Goal: Task Accomplishment & Management: Manage account settings

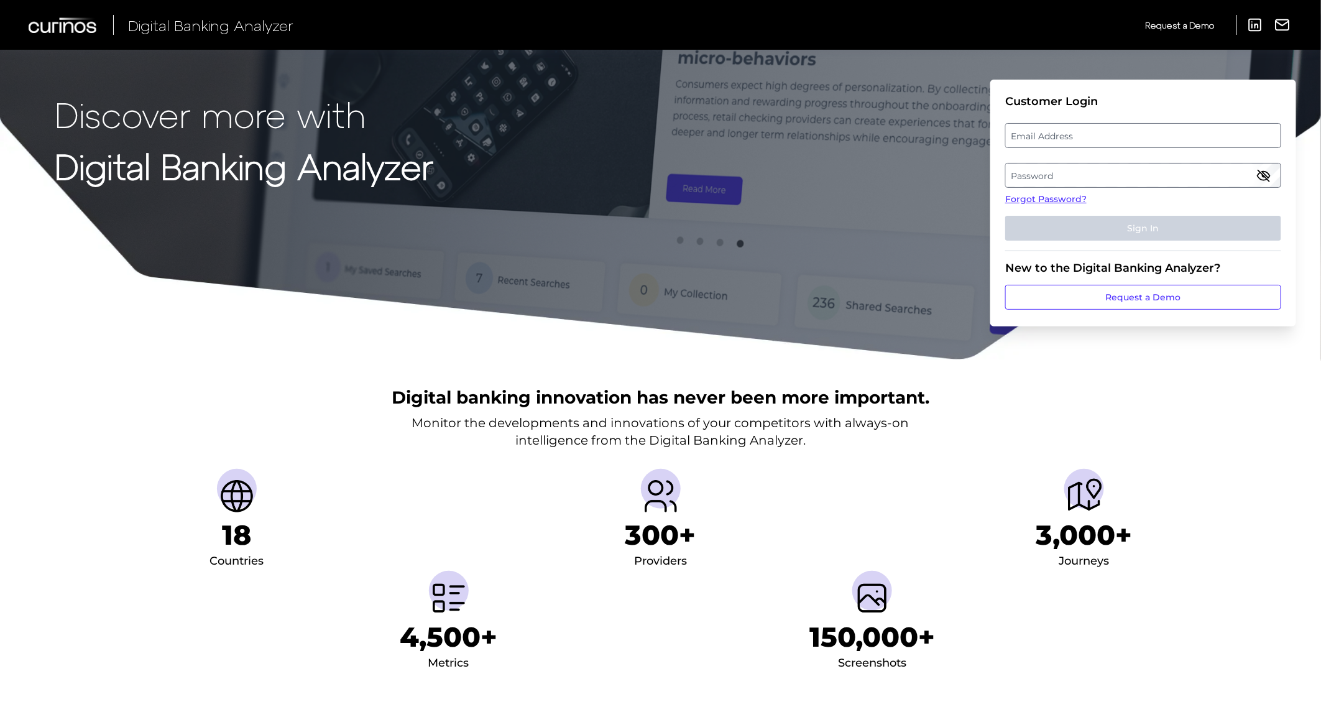
click at [1048, 137] on label "Email Address" at bounding box center [1143, 135] width 274 height 22
click at [1048, 137] on input "email" at bounding box center [1143, 135] width 276 height 25
type input "[PERSON_NAME][EMAIL_ADDRESS][DOMAIN_NAME]"
click at [1063, 172] on label "Password" at bounding box center [1143, 175] width 274 height 22
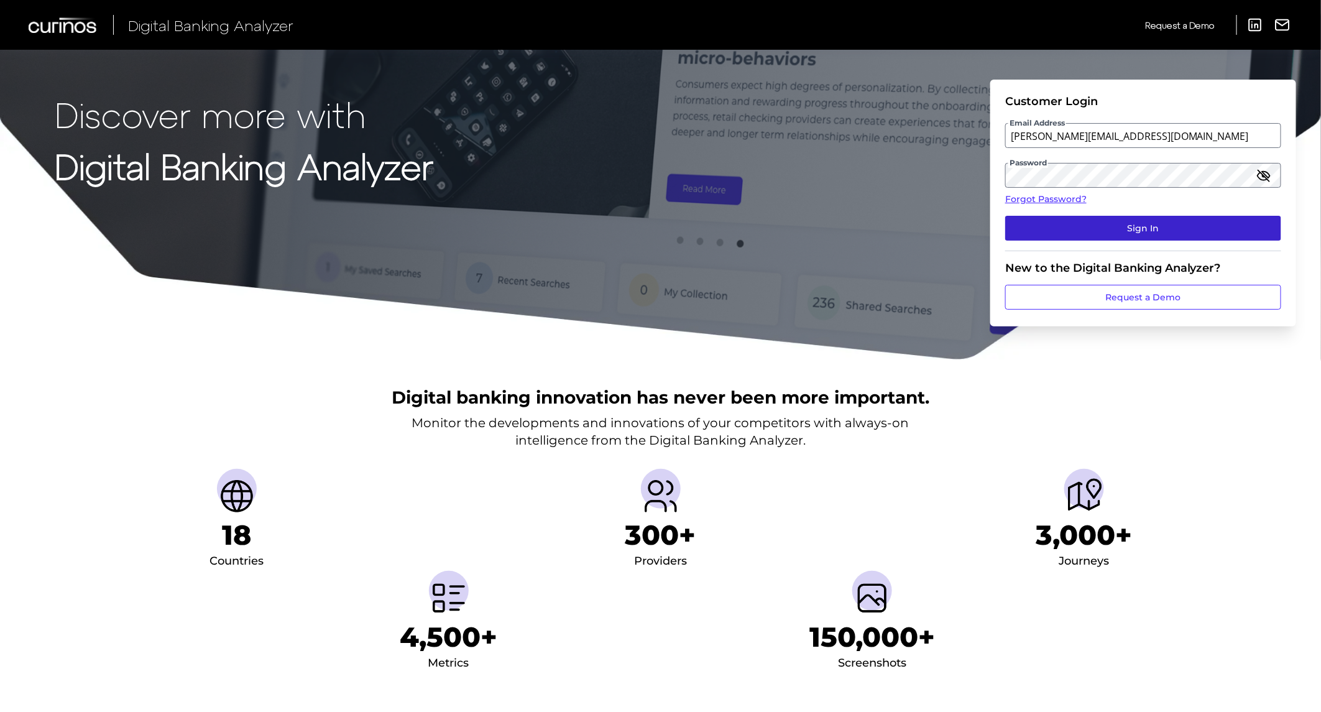
click at [1102, 225] on button "Sign In" at bounding box center [1143, 228] width 276 height 25
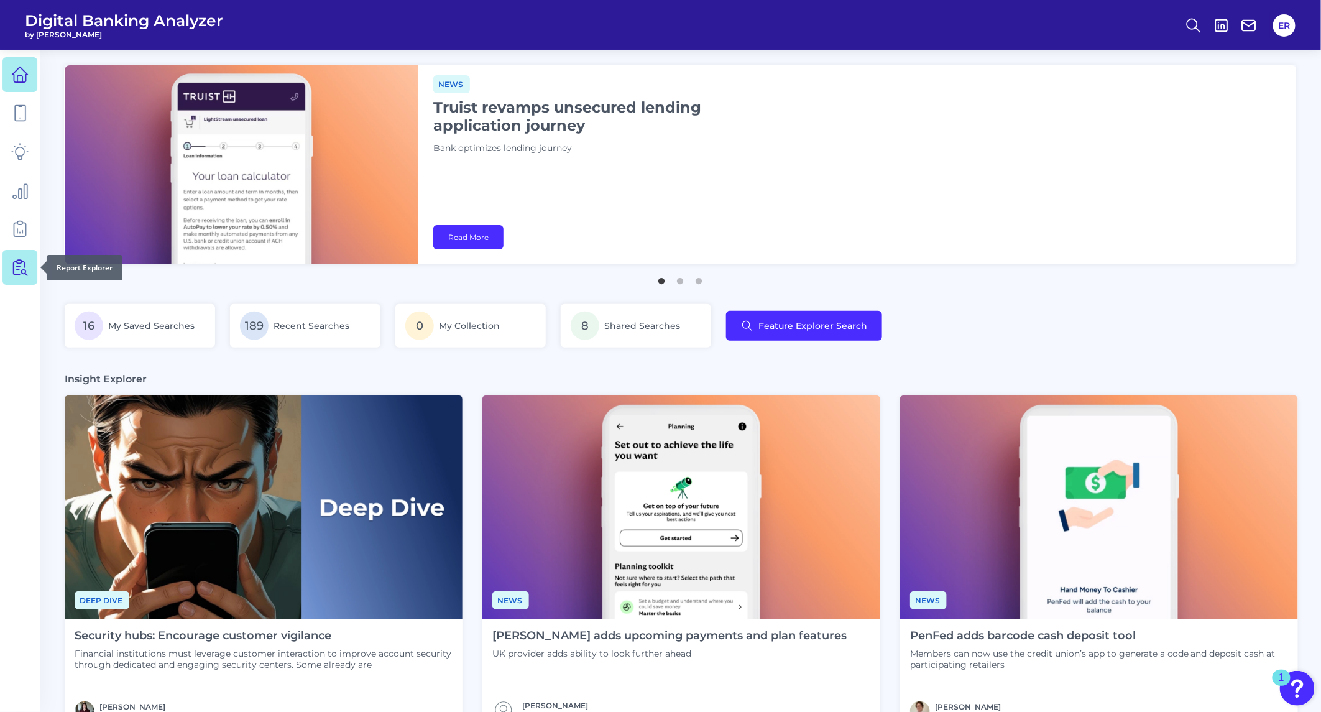
click at [29, 252] on link at bounding box center [19, 267] width 35 height 35
